Goal: Transaction & Acquisition: Purchase product/service

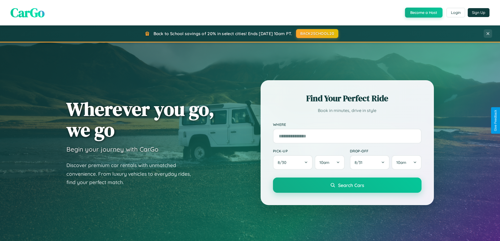
scroll to position [361, 0]
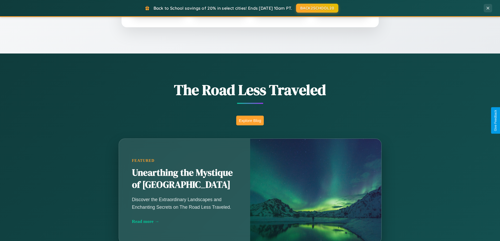
click at [250, 121] on button "Explore Blog" at bounding box center [250, 121] width 28 height 10
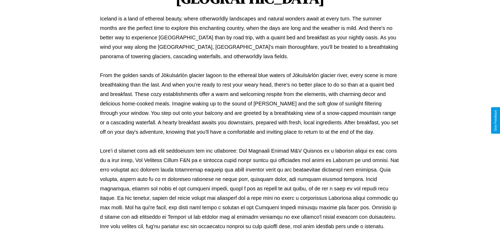
scroll to position [170, 0]
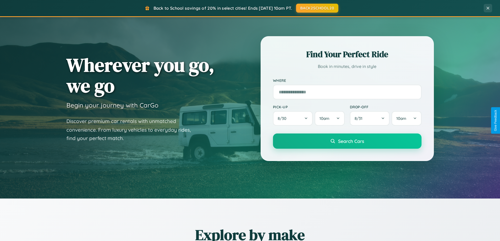
scroll to position [15, 0]
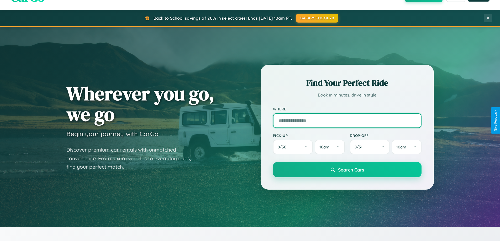
click at [347, 121] on input "text" at bounding box center [347, 120] width 149 height 15
type input "**********"
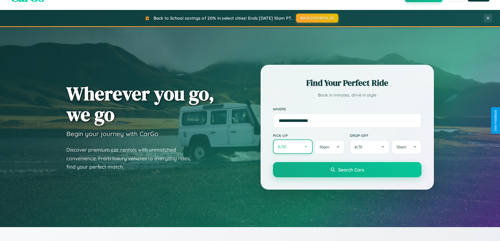
click at [293, 147] on button "8 / 30" at bounding box center [293, 147] width 40 height 14
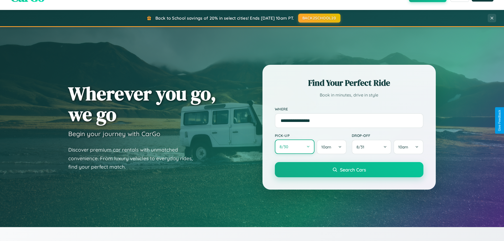
select select "*"
select select "****"
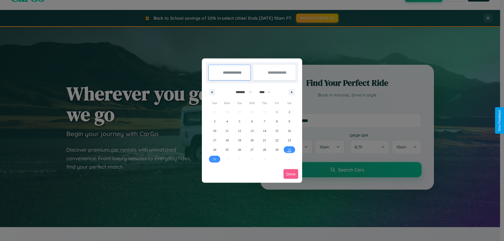
drag, startPoint x: 242, startPoint y: 92, endPoint x: 252, endPoint y: 105, distance: 16.8
click at [242, 92] on select "******* ******** ***** ***** *** **** **** ****** ********* ******* ******** **…" at bounding box center [243, 92] width 22 height 9
select select "*"
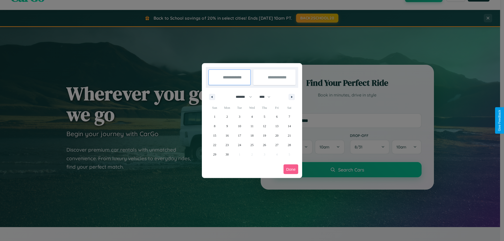
click at [267, 97] on select "**** **** **** **** **** **** **** **** **** **** **** **** **** **** **** ****…" at bounding box center [265, 97] width 16 height 9
select select "****"
click at [277, 145] on span "26" at bounding box center [276, 144] width 3 height 9
type input "**********"
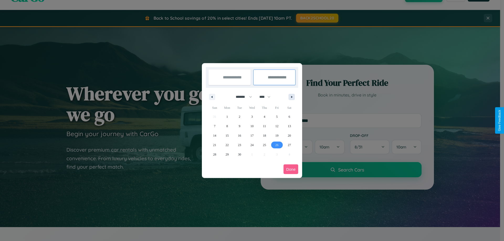
click at [292, 97] on icon "button" at bounding box center [292, 97] width 3 height 2
select select "*"
click at [252, 117] on span "1" at bounding box center [252, 116] width 2 height 9
type input "**********"
select select "*"
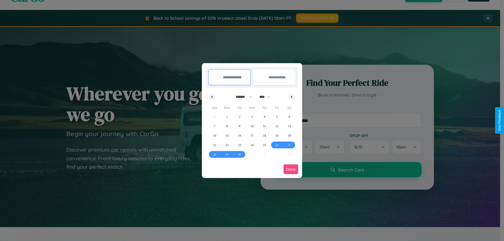
click at [291, 169] on button "Done" at bounding box center [291, 170] width 15 height 10
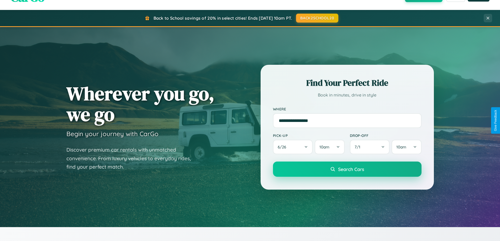
click at [347, 169] on span "Search Cars" at bounding box center [351, 169] width 26 height 6
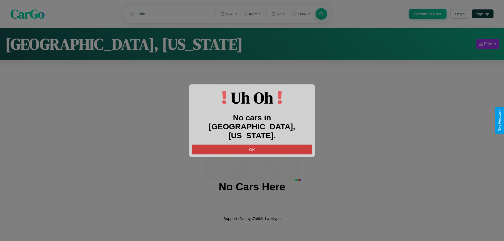
click at [252, 145] on button "OK" at bounding box center [252, 150] width 121 height 10
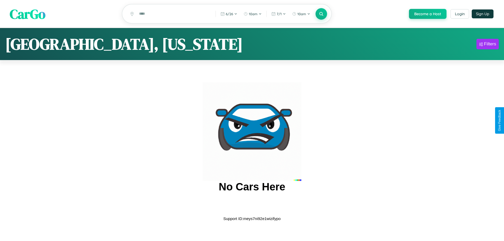
click at [28, 14] on span "CarGo" at bounding box center [28, 14] width 36 height 18
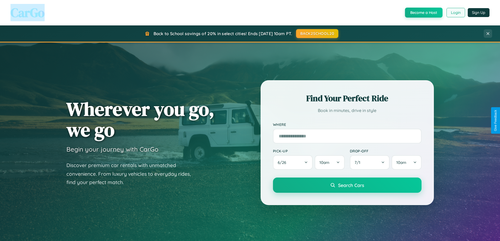
click at [456, 13] on button "Login" at bounding box center [456, 12] width 19 height 9
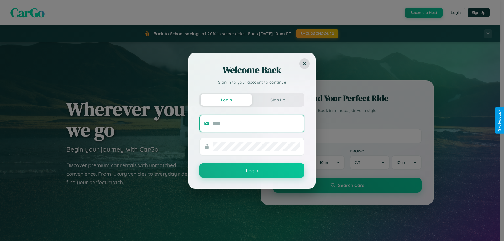
click at [256, 123] on input "text" at bounding box center [256, 123] width 87 height 8
type input "**********"
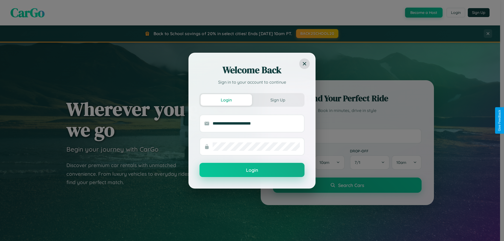
click at [252, 170] on button "Login" at bounding box center [252, 170] width 105 height 14
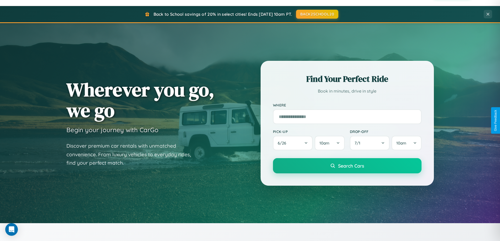
scroll to position [226, 0]
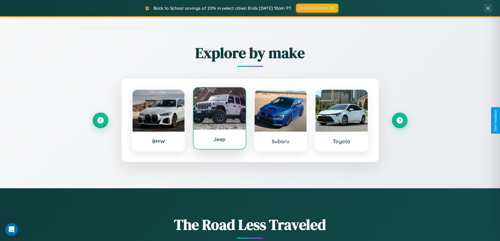
click at [220, 118] on div at bounding box center [220, 109] width 52 height 42
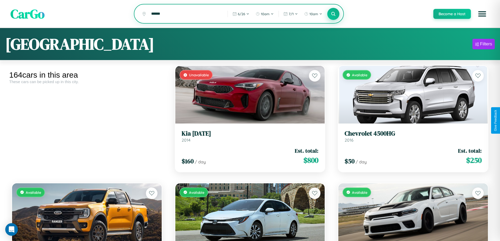
click at [333, 14] on icon at bounding box center [333, 13] width 5 height 5
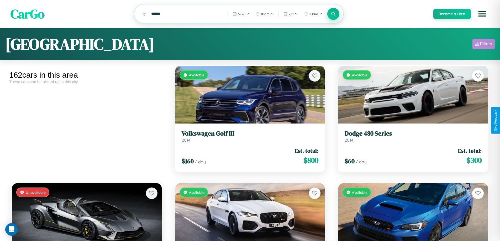
click at [484, 45] on div "Filters" at bounding box center [486, 43] width 12 height 5
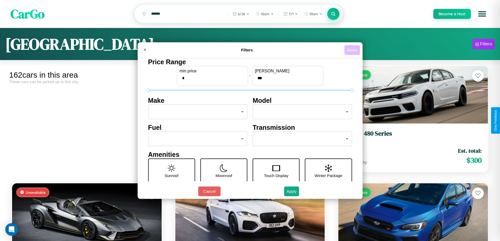
click at [353, 50] on button "Reset" at bounding box center [352, 50] width 15 height 10
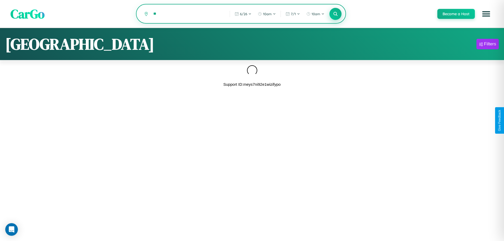
type input "*"
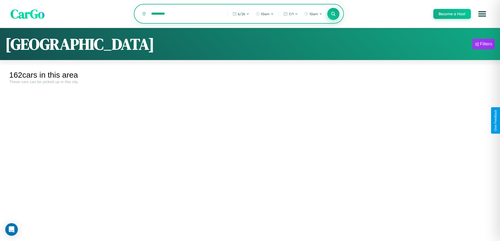
type input "*********"
click at [333, 14] on icon at bounding box center [333, 13] width 5 height 5
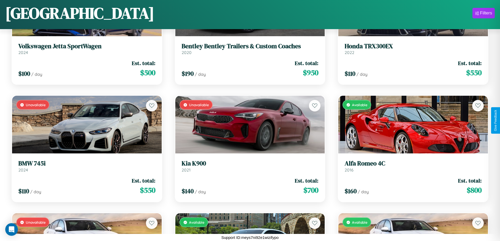
scroll to position [3602, 0]
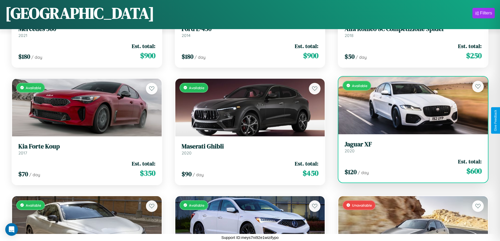
click at [410, 105] on div "Available" at bounding box center [414, 106] width 150 height 58
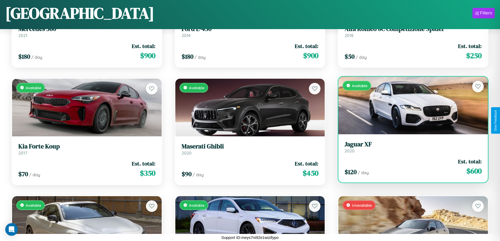
click at [410, 105] on div "Available" at bounding box center [414, 106] width 150 height 58
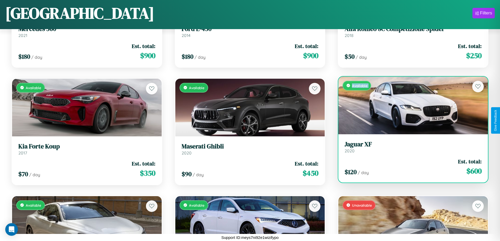
click at [410, 105] on div "Available" at bounding box center [414, 106] width 150 height 58
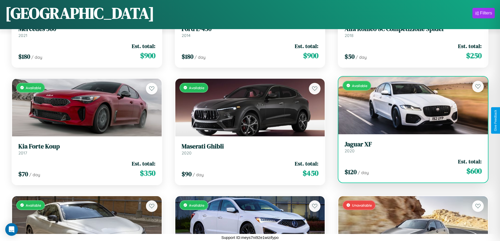
click at [410, 105] on div "Available" at bounding box center [414, 106] width 150 height 58
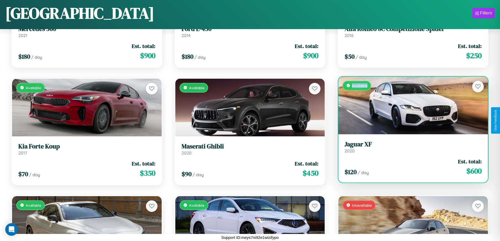
click at [410, 105] on div "Available" at bounding box center [414, 106] width 150 height 58
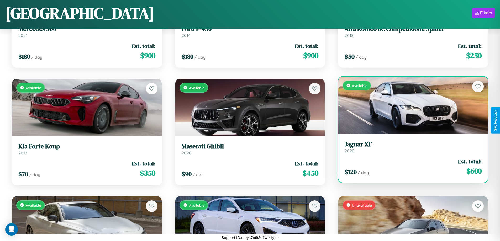
click at [410, 147] on h3 "Jaguar XF" at bounding box center [413, 145] width 137 height 8
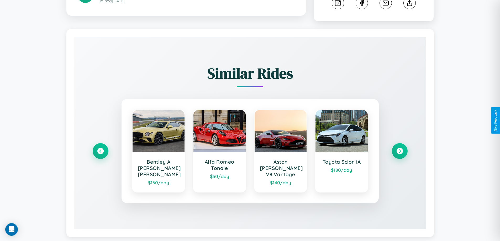
scroll to position [292, 0]
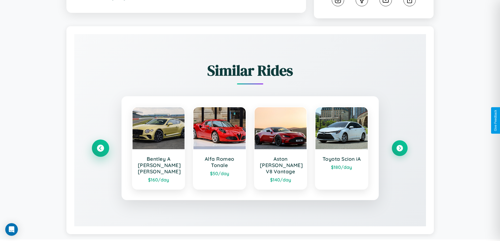
click at [100, 146] on icon at bounding box center [100, 148] width 7 height 7
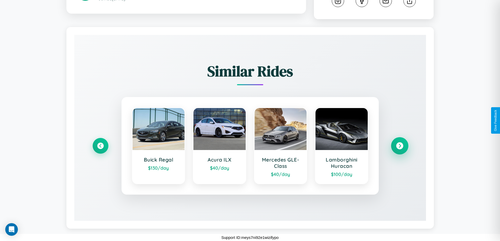
click at [400, 146] on icon at bounding box center [399, 146] width 7 height 7
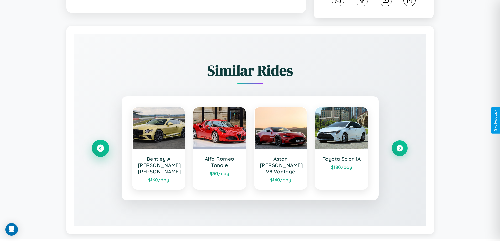
click at [100, 146] on icon at bounding box center [100, 148] width 7 height 7
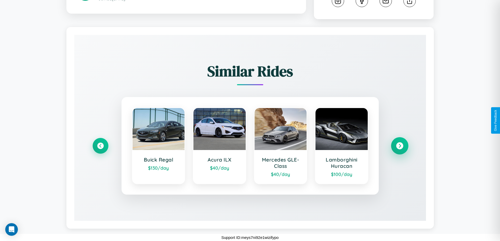
click at [400, 146] on icon at bounding box center [399, 146] width 7 height 7
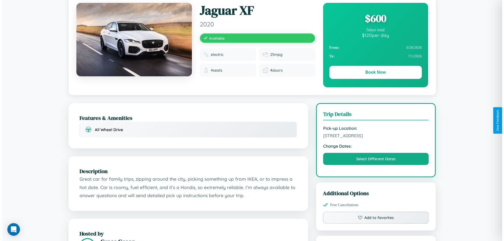
scroll to position [0, 0]
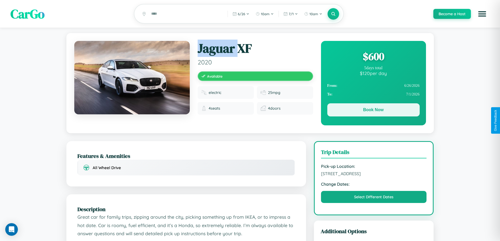
click at [373, 111] on button "Book Now" at bounding box center [373, 109] width 92 height 13
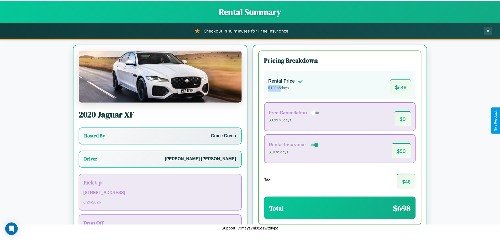
scroll to position [38, 0]
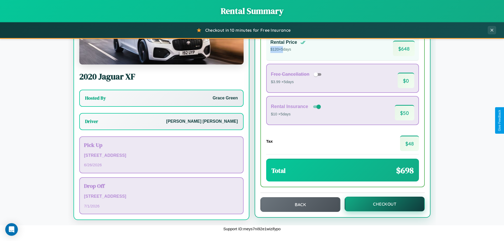
click at [381, 204] on button "Checkout" at bounding box center [385, 204] width 80 height 15
